Goal: Task Accomplishment & Management: Use online tool/utility

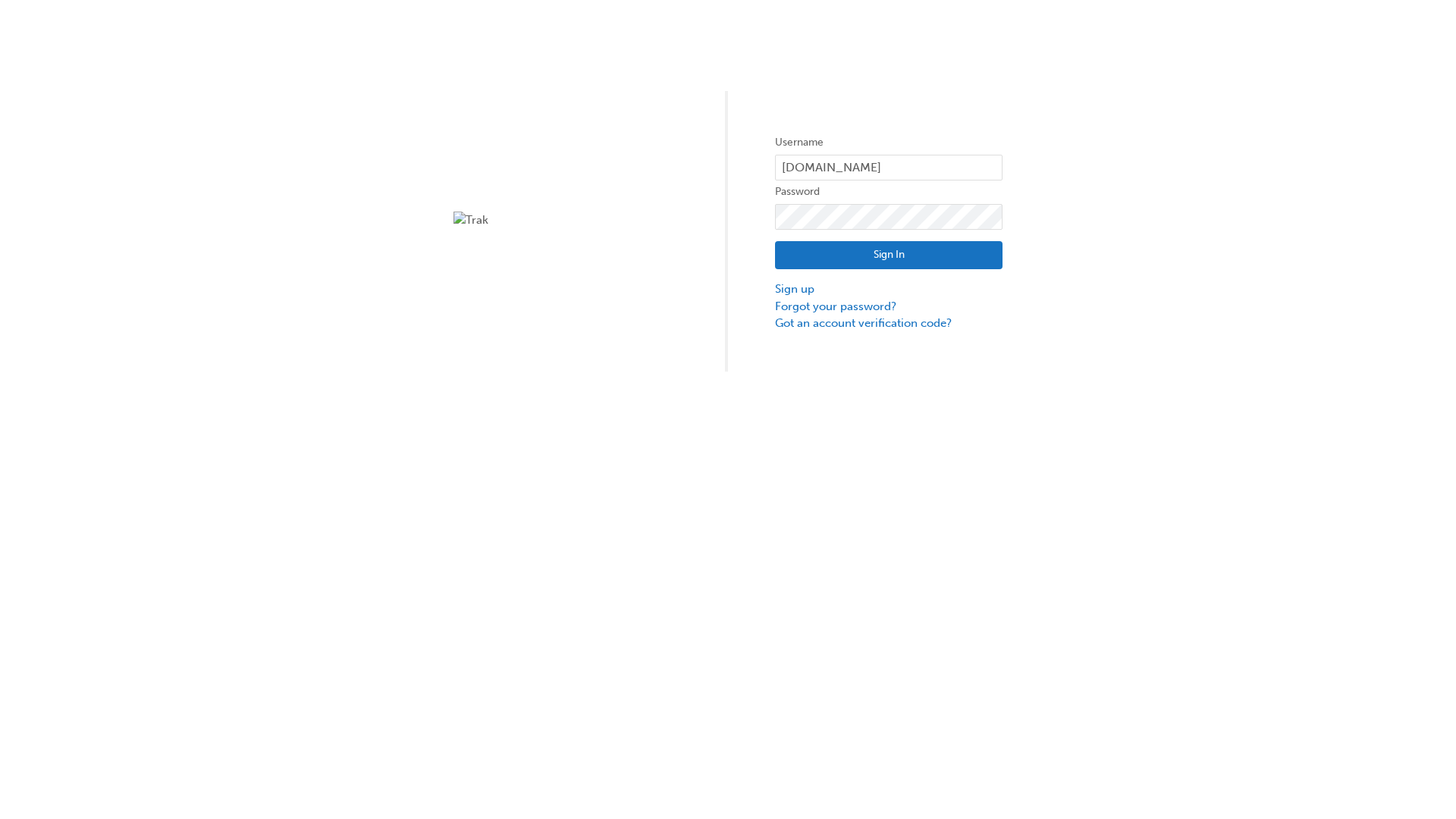
type input "test.e2e.user14"
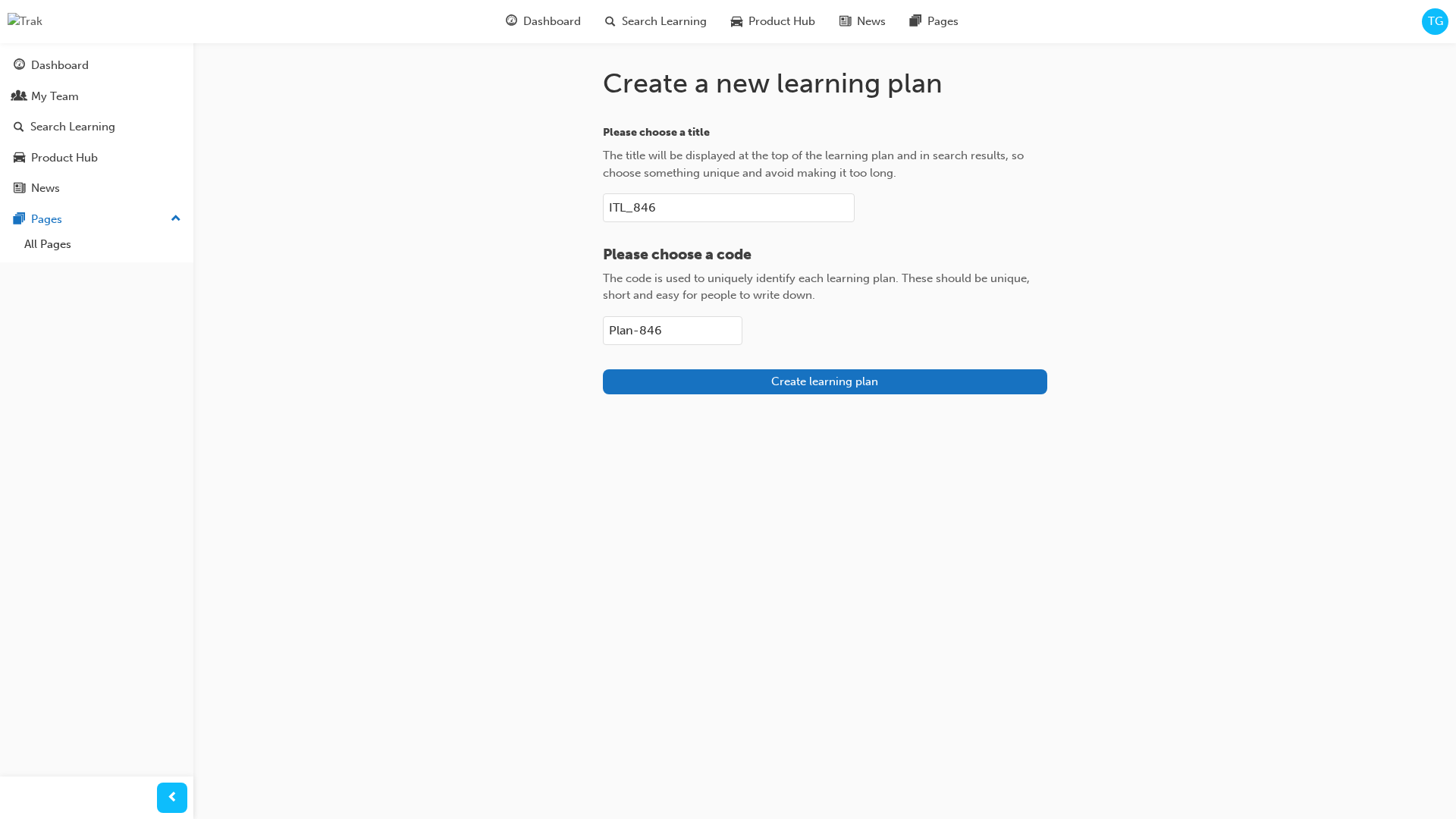
type input "Plan-846"
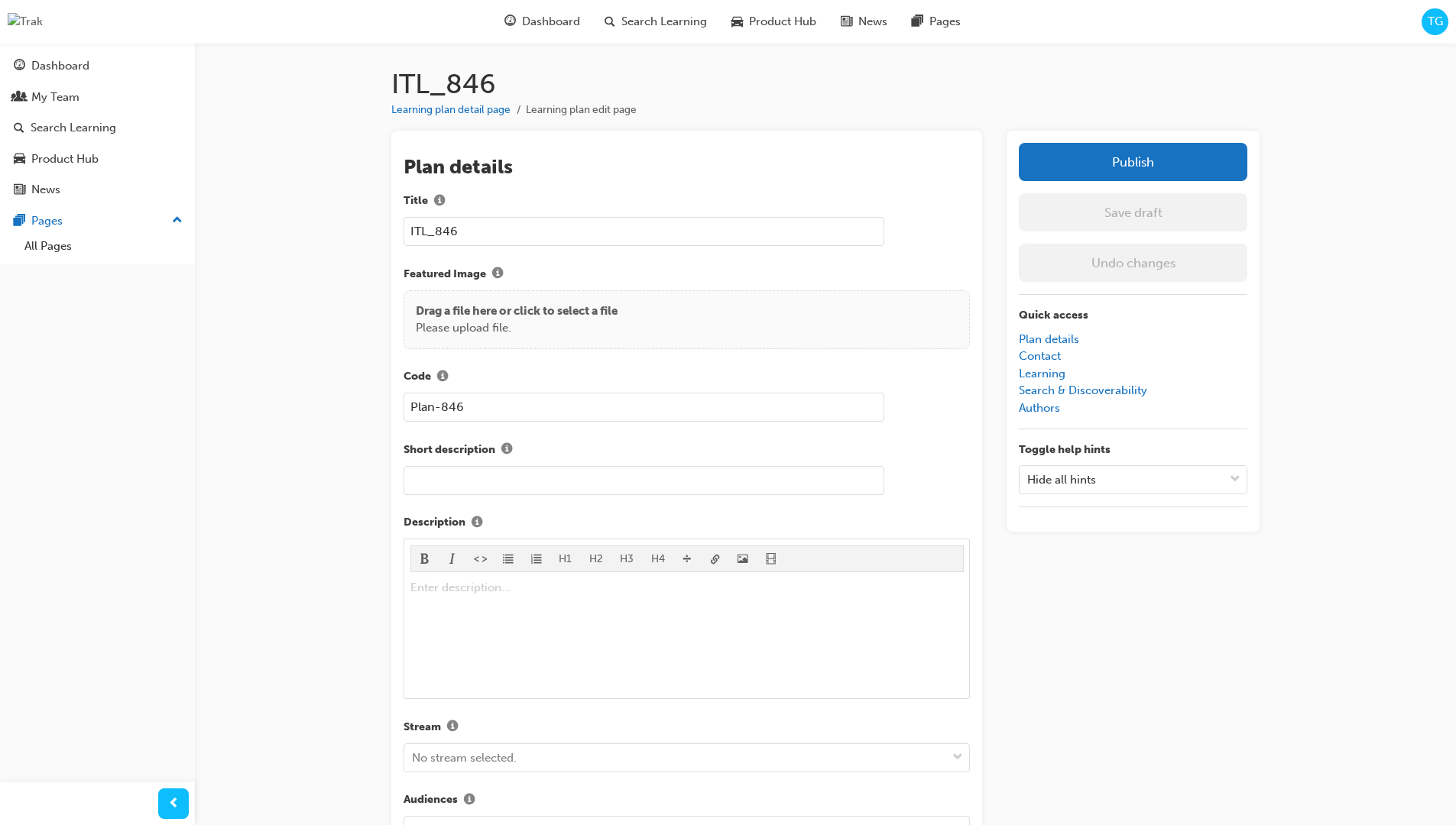
scroll to position [216, 0]
